Goal: Navigation & Orientation: Find specific page/section

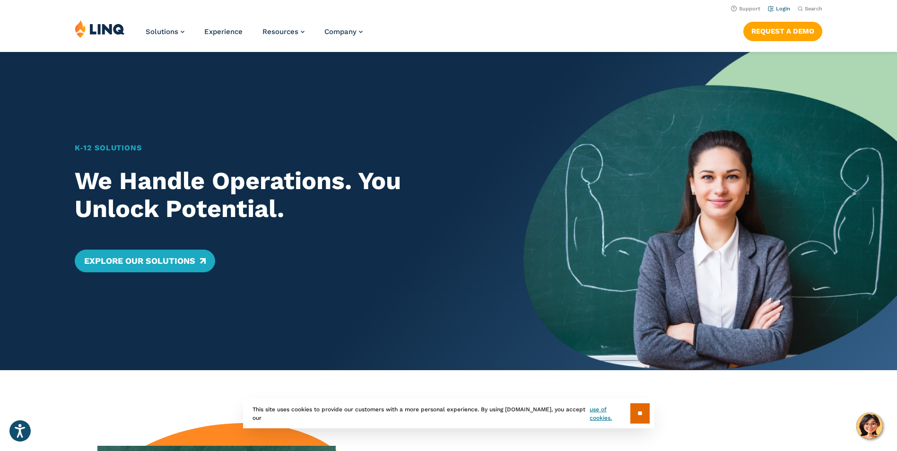
click at [778, 7] on link "Login" at bounding box center [779, 9] width 22 height 6
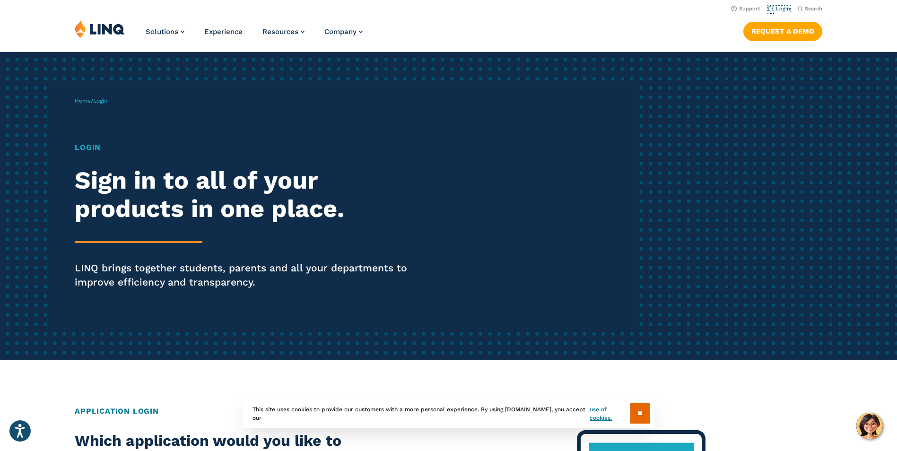
click at [778, 7] on link "Login" at bounding box center [779, 9] width 22 height 6
click at [781, 11] on link "Login" at bounding box center [779, 9] width 22 height 6
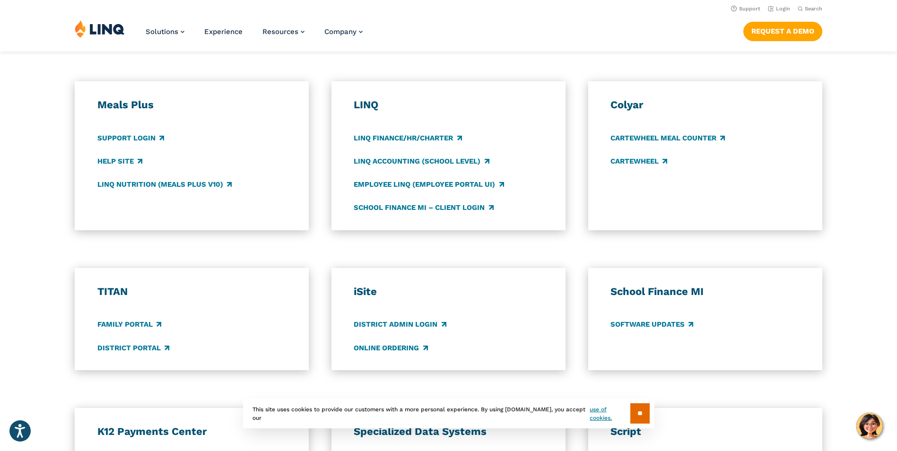
scroll to position [473, 0]
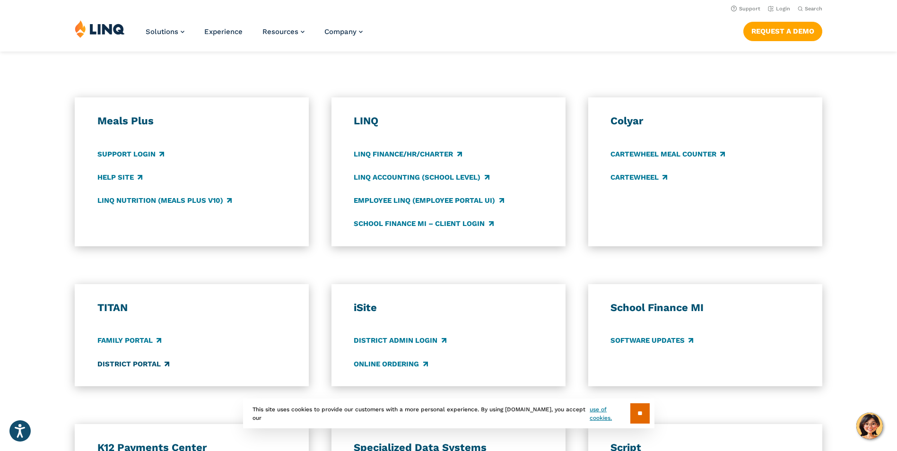
click at [125, 367] on link "District Portal" at bounding box center [133, 364] width 72 height 10
